Goal: Find specific page/section: Find specific page/section

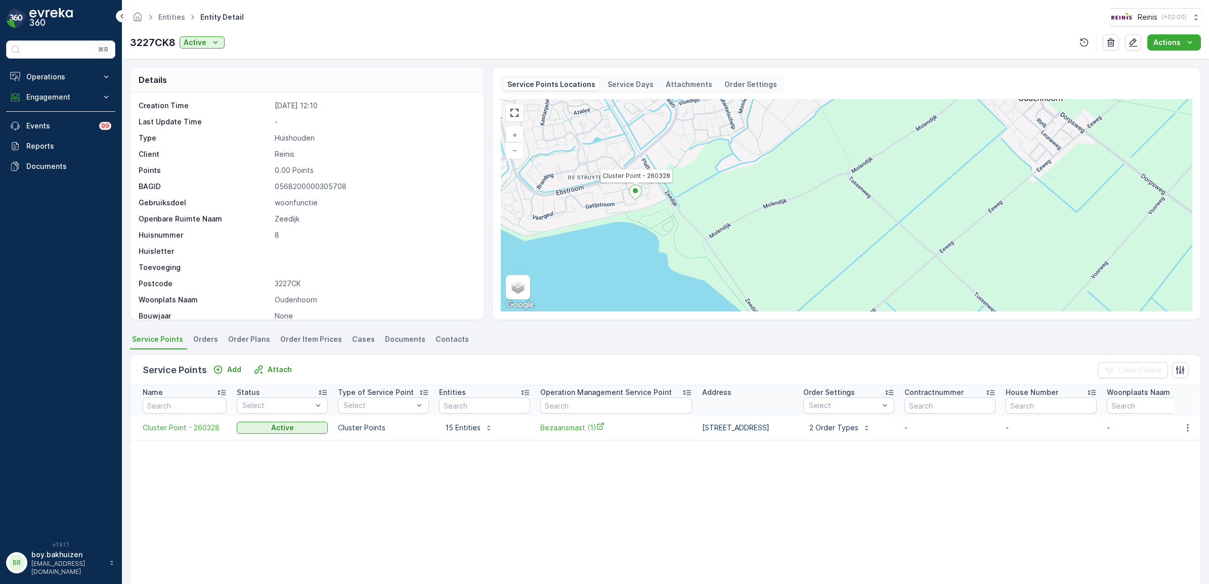
scroll to position [95, 0]
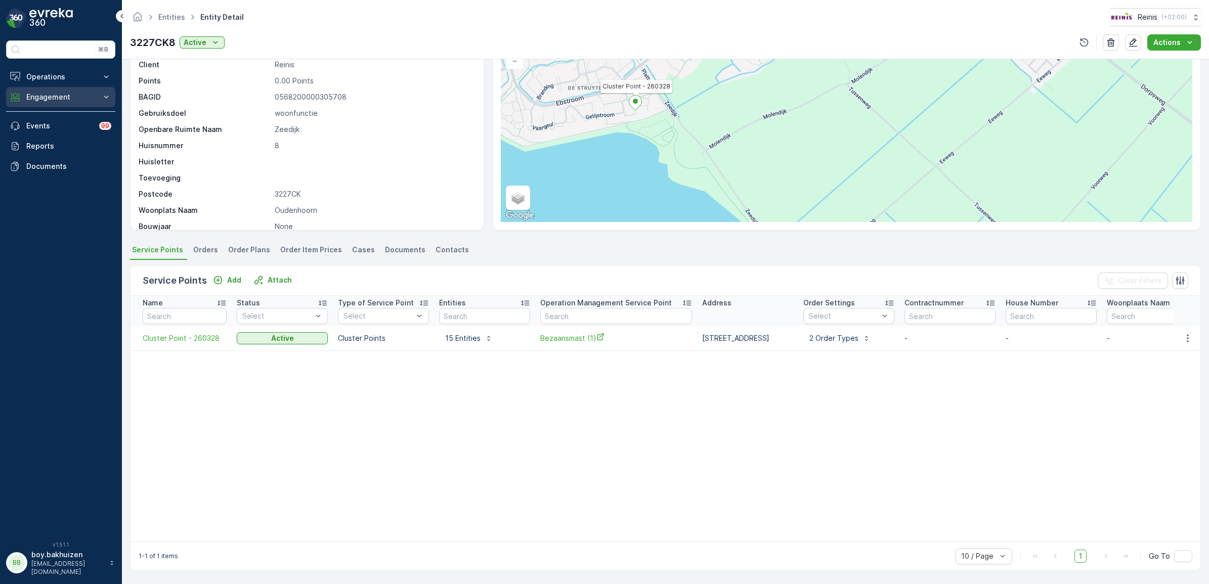
click at [56, 102] on p "Engagement" at bounding box center [60, 97] width 69 height 10
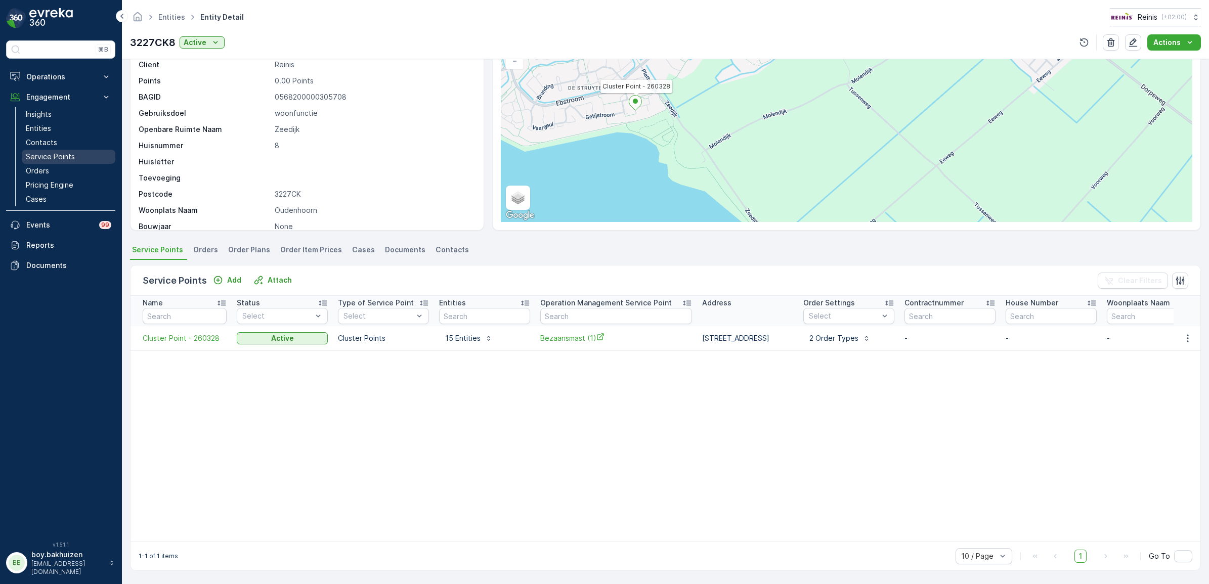
click at [50, 156] on p "Service Points" at bounding box center [50, 157] width 49 height 10
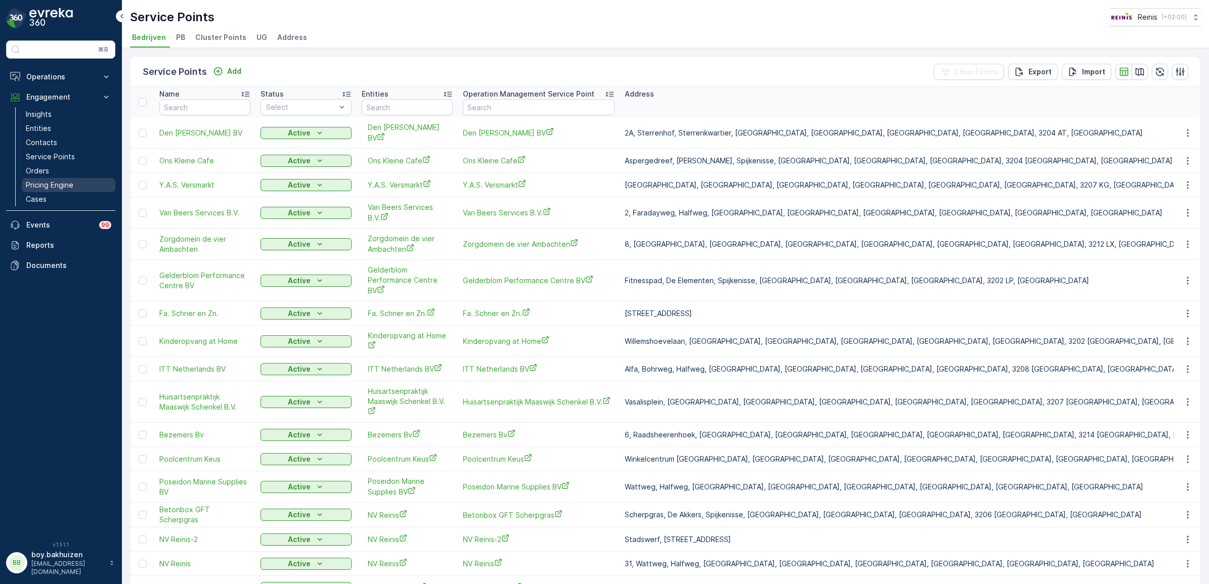
click at [54, 186] on p "Pricing Engine" at bounding box center [50, 185] width 48 height 10
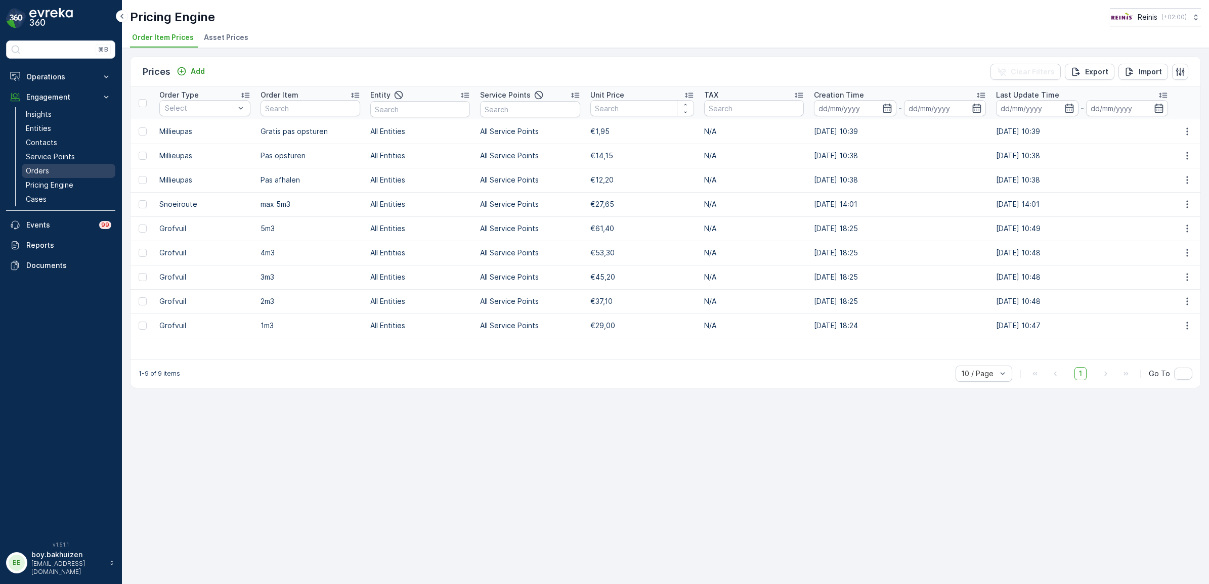
click at [33, 175] on p "Orders" at bounding box center [37, 171] width 23 height 10
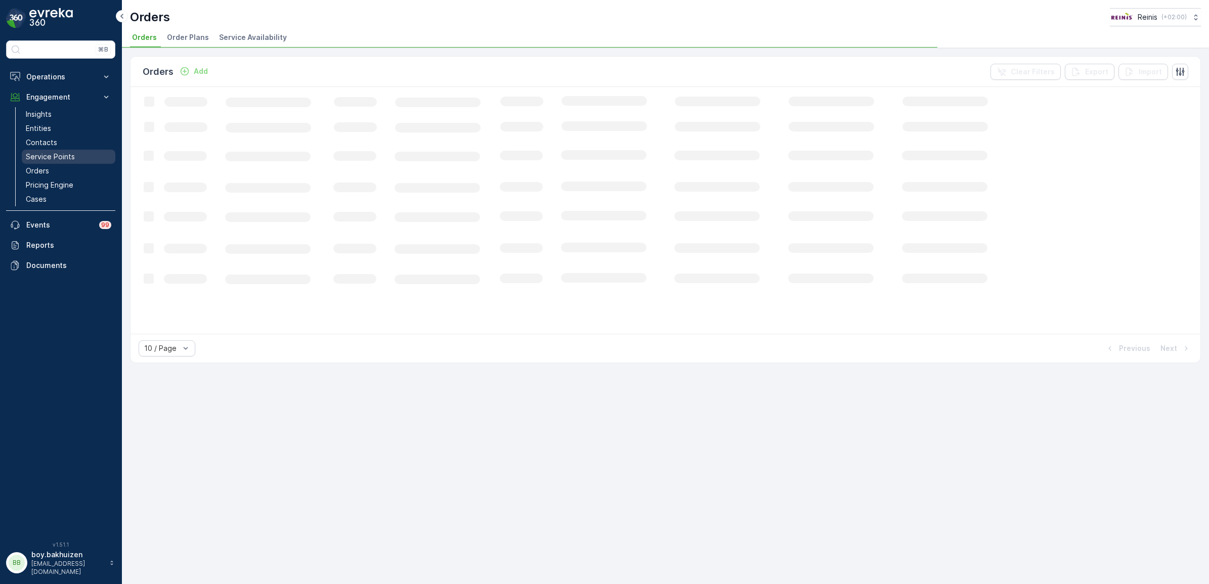
click at [46, 152] on p "Service Points" at bounding box center [50, 157] width 49 height 10
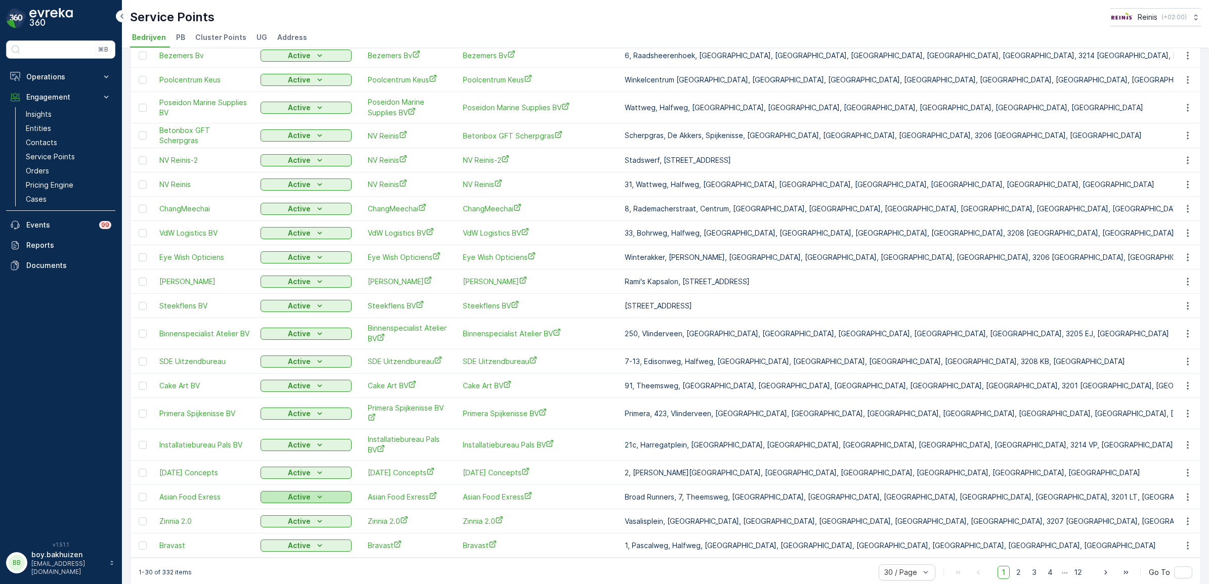
scroll to position [406, 0]
